Goal: Check status: Check status

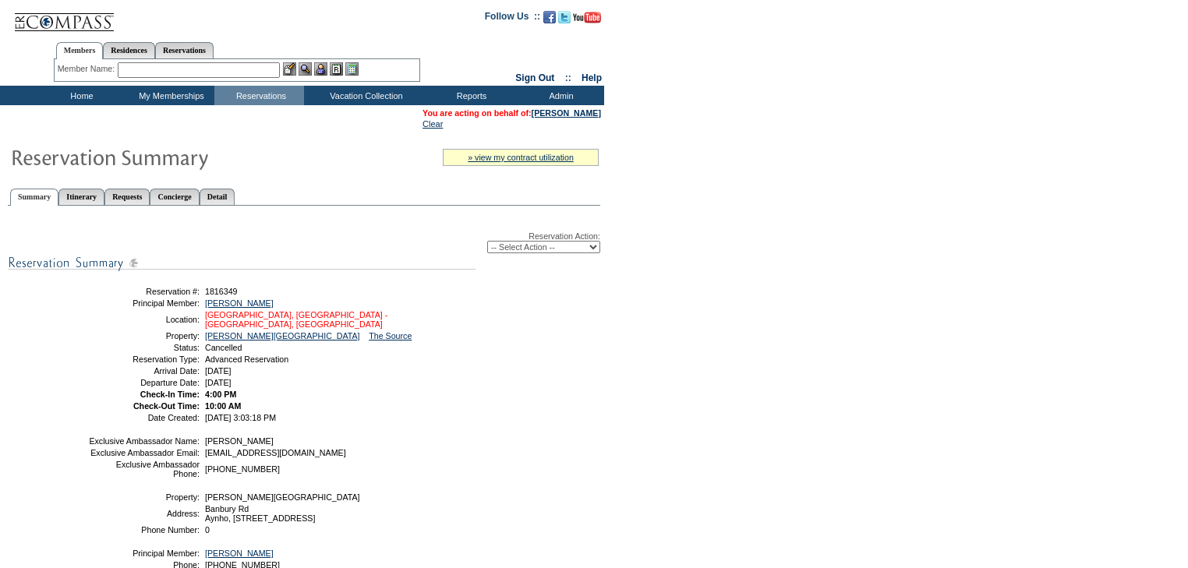
click at [288, 318] on link "Cotswolds, England - Cotswolds, England" at bounding box center [296, 319] width 182 height 19
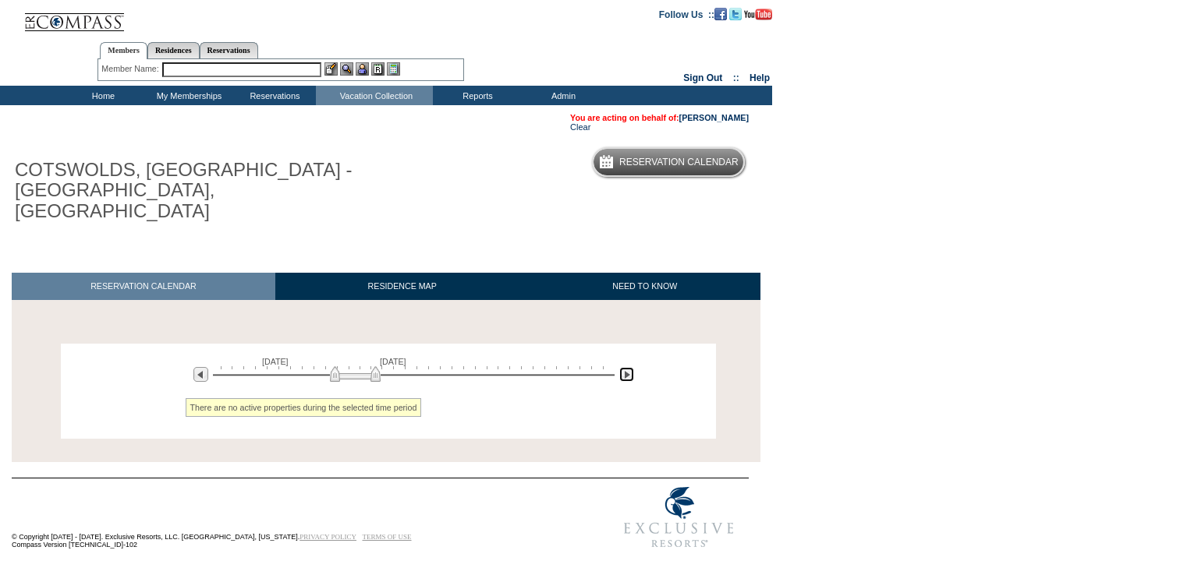
click at [630, 367] on img at bounding box center [626, 374] width 15 height 15
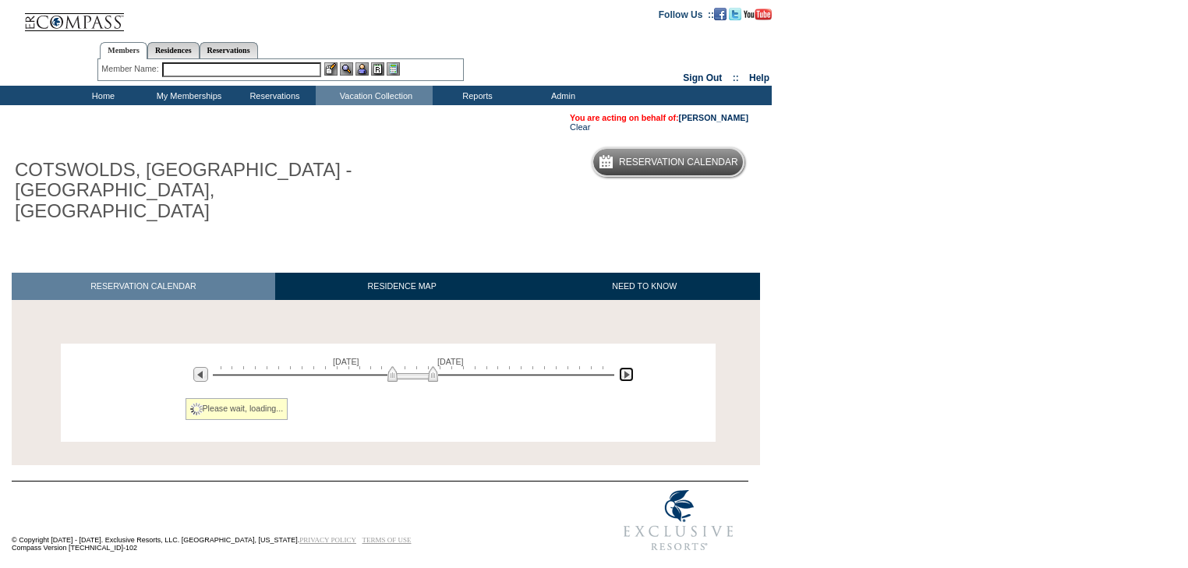
click at [630, 367] on img at bounding box center [626, 374] width 15 height 15
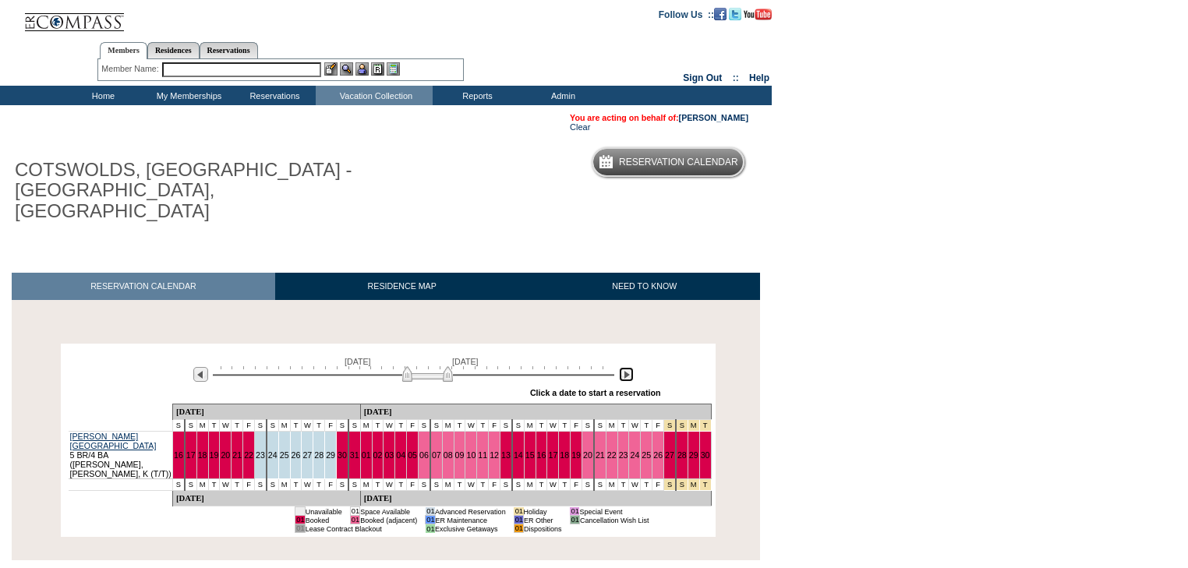
click at [630, 367] on img at bounding box center [626, 374] width 15 height 15
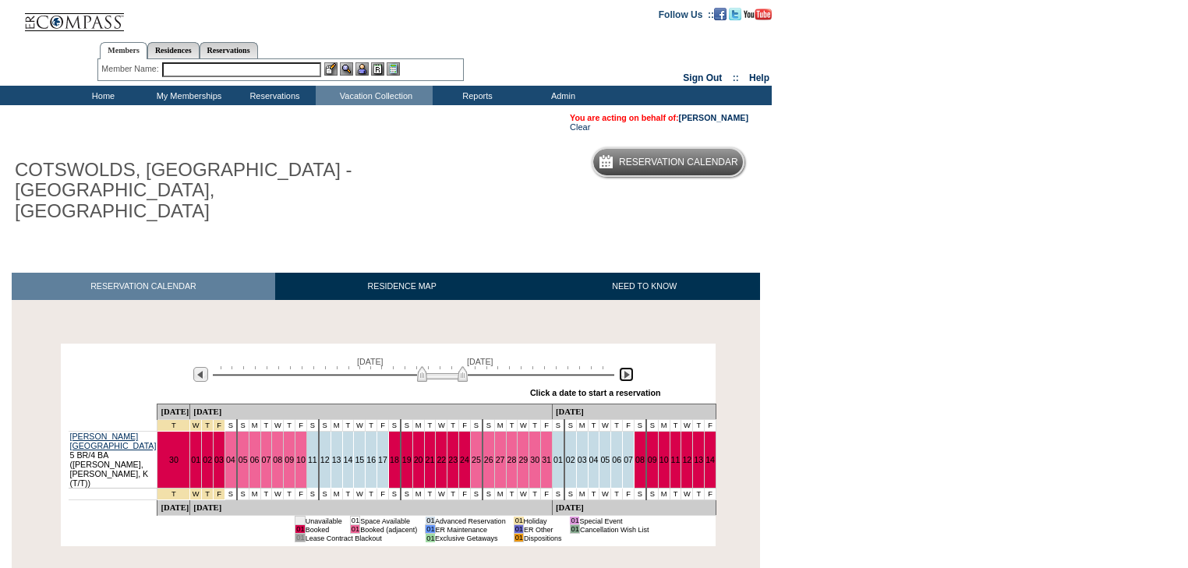
click at [630, 367] on img at bounding box center [626, 374] width 15 height 15
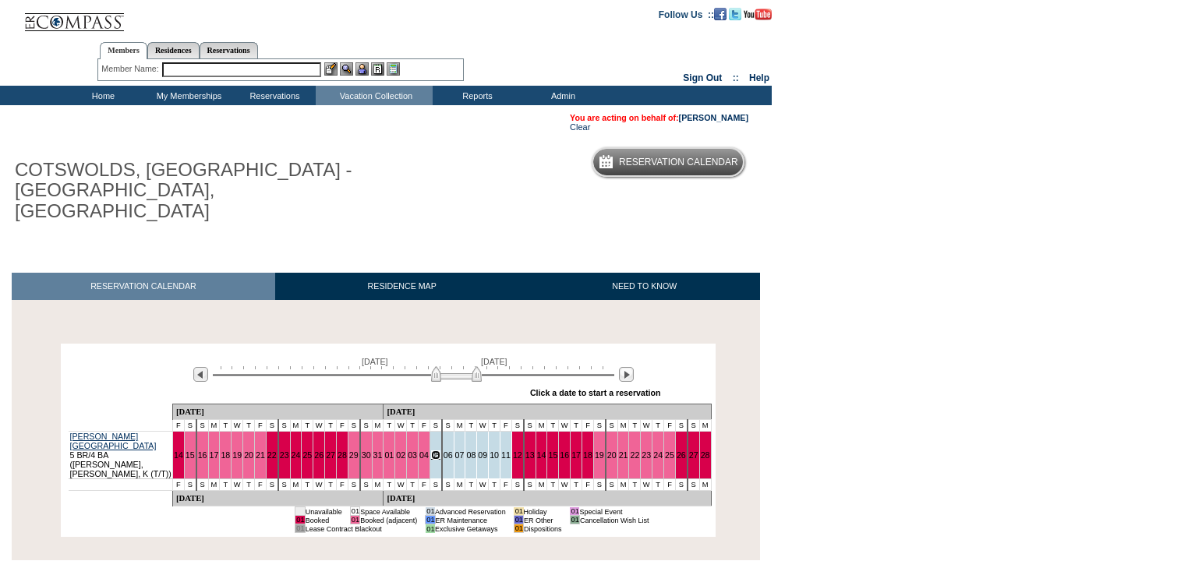
click at [431, 451] on link "05" at bounding box center [435, 455] width 9 height 9
